Goal: Task Accomplishment & Management: Complete application form

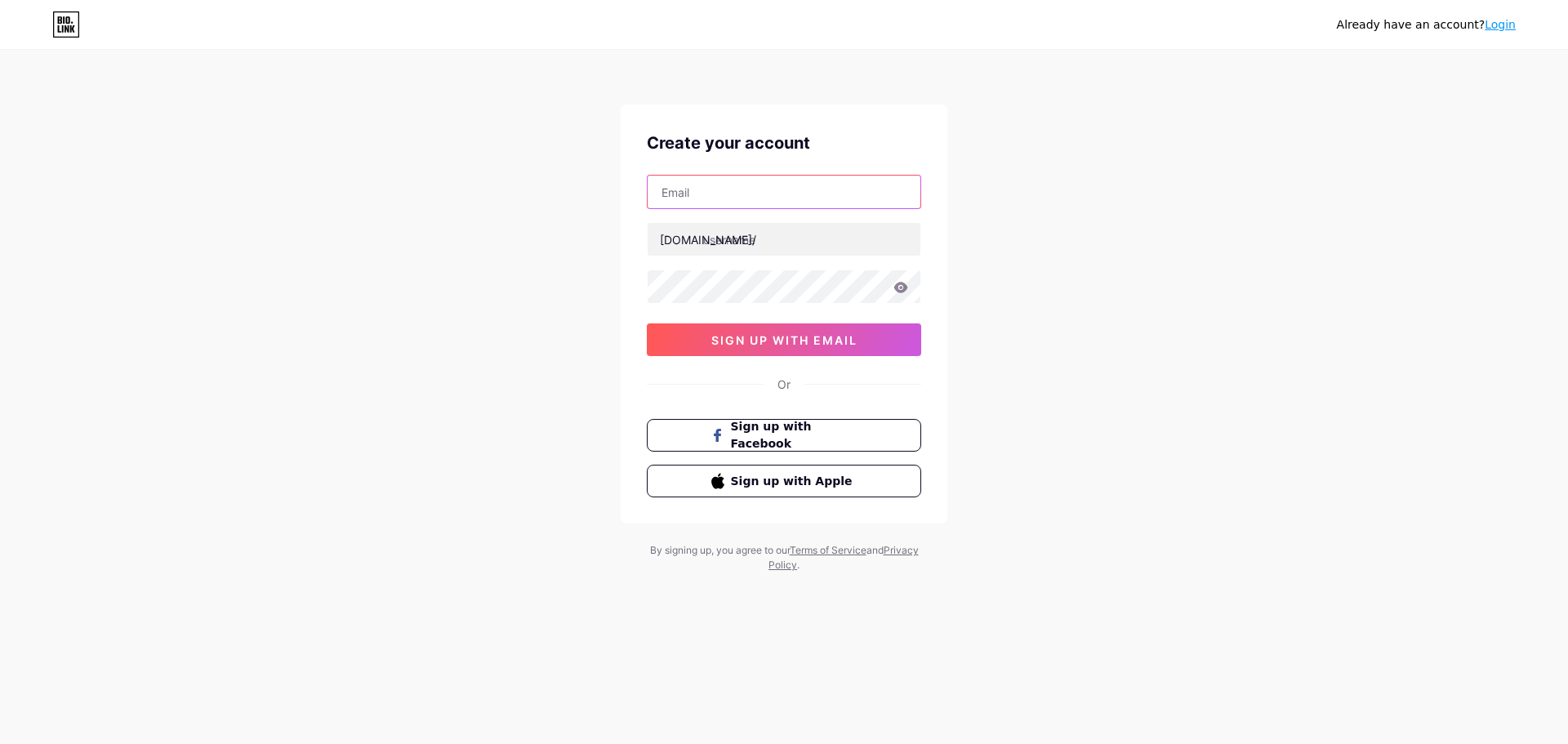
click at [753, 190] on input "text" at bounding box center [784, 191] width 273 height 32
type input "[EMAIL_ADDRESS][DOMAIN_NAME]"
click at [769, 249] on input "text" at bounding box center [784, 239] width 273 height 32
type input "striptags"
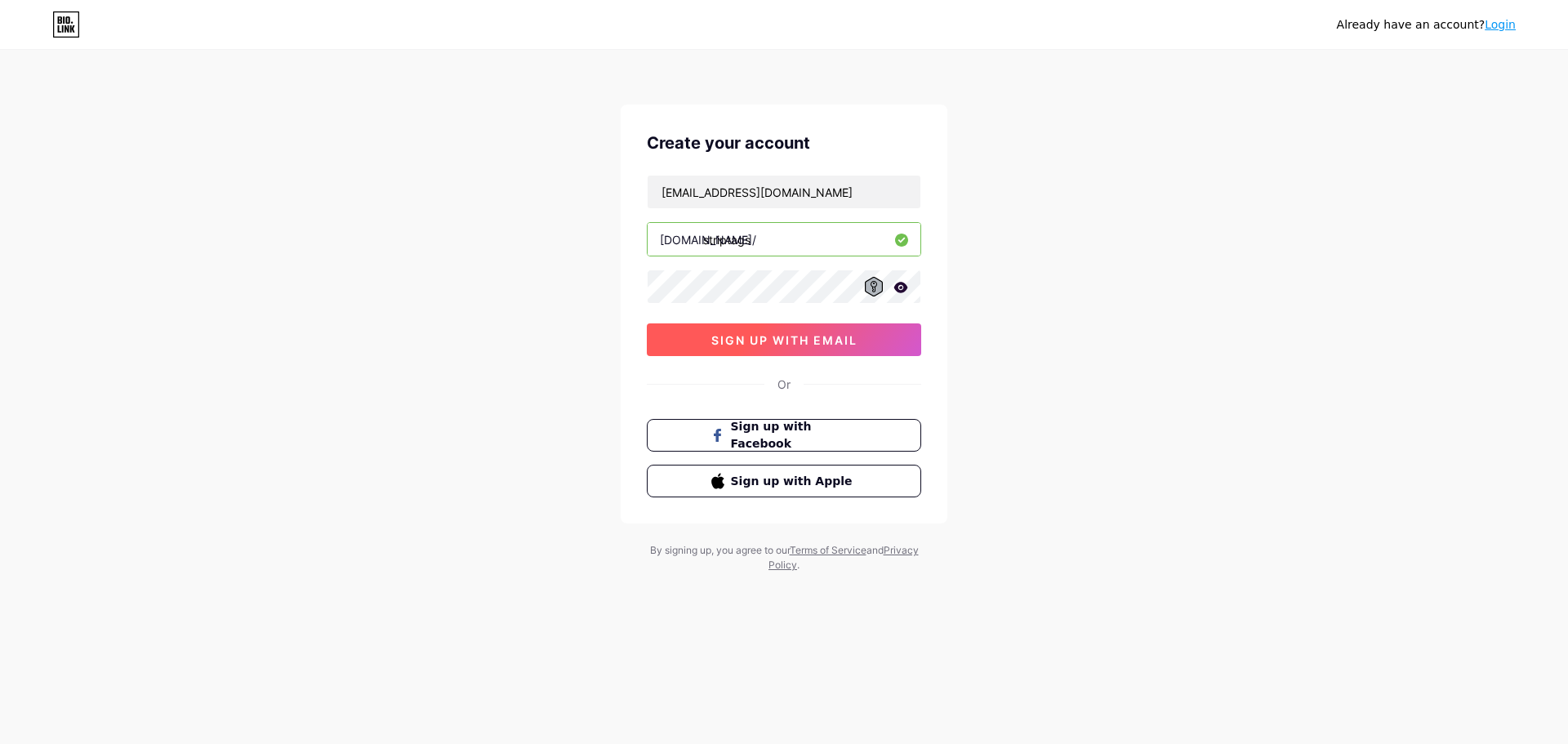
click at [777, 333] on span "sign up with email" at bounding box center [784, 340] width 147 height 14
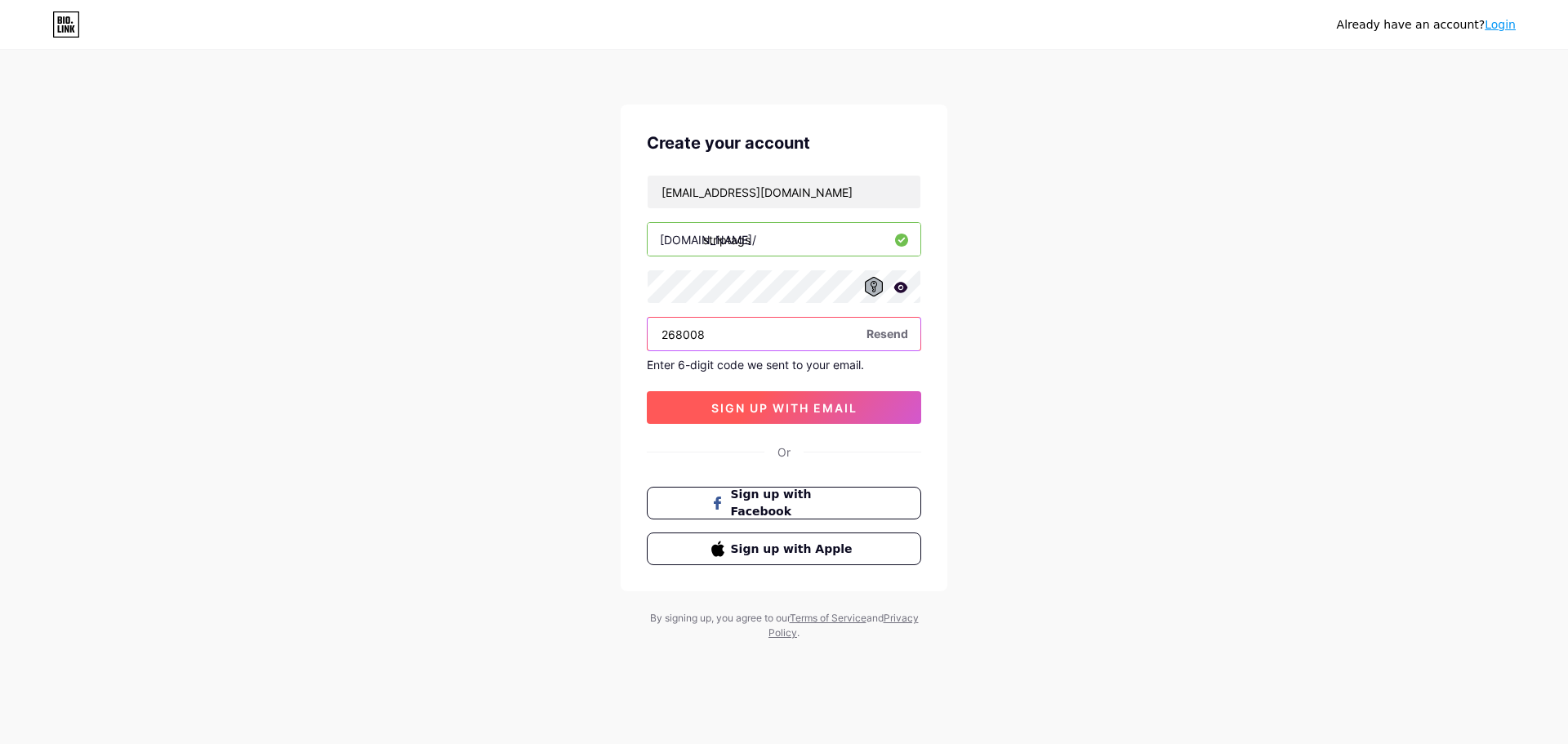
type input "268008"
click at [774, 419] on button "sign up with email" at bounding box center [784, 407] width 275 height 32
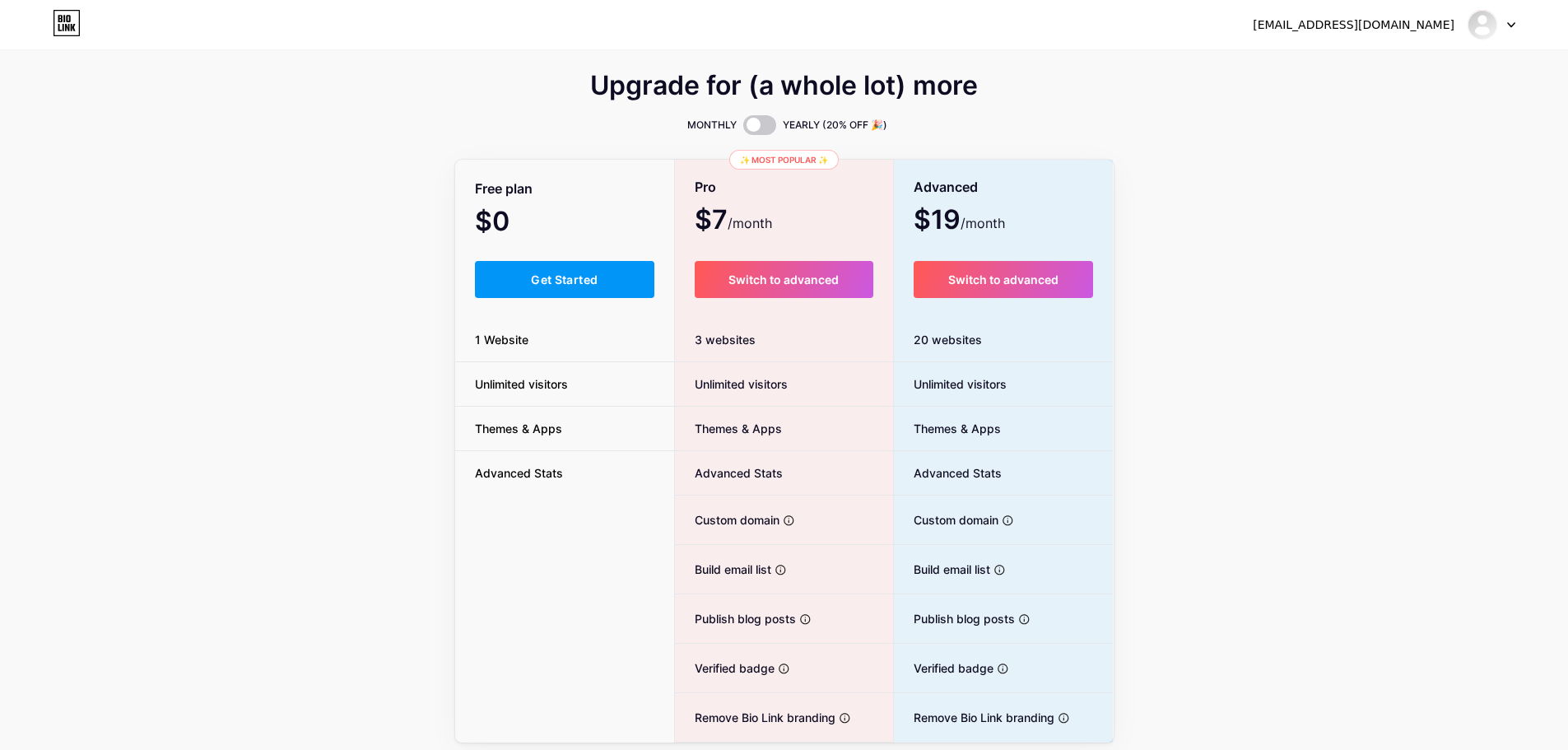
scroll to position [58, 0]
